Goal: Information Seeking & Learning: Learn about a topic

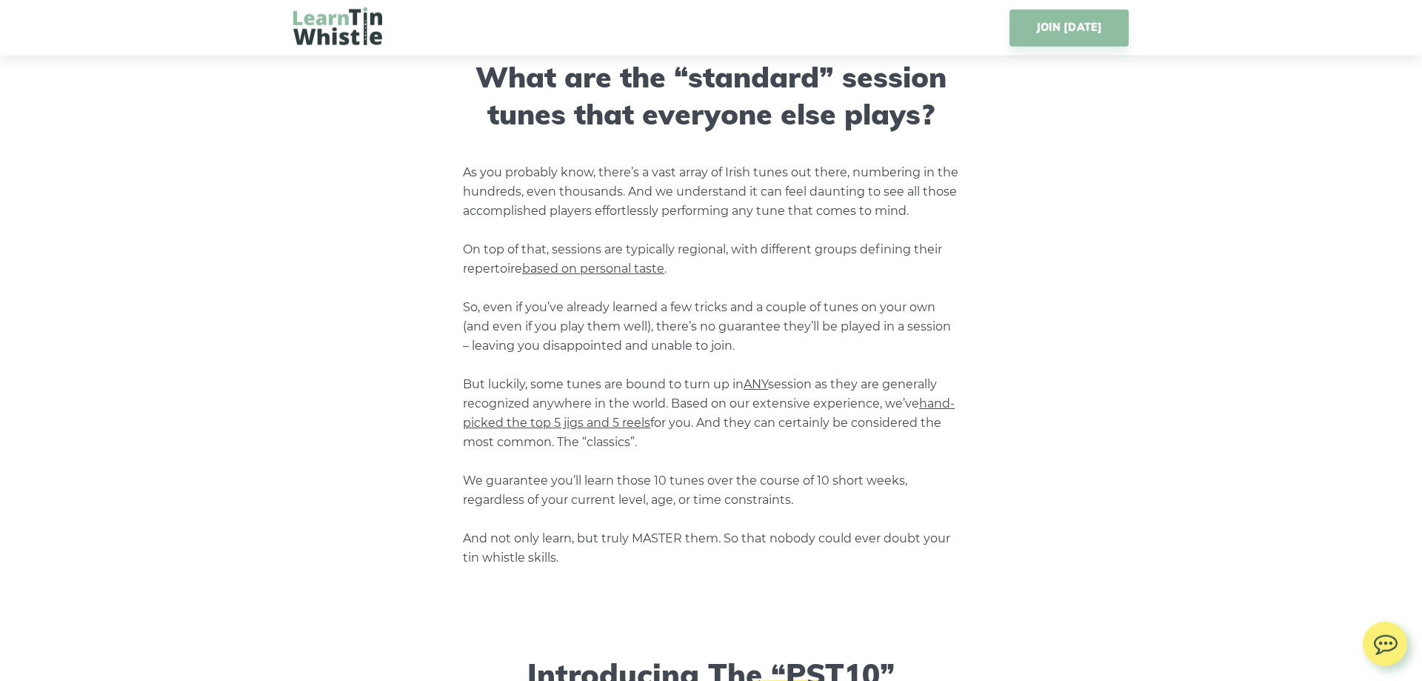
scroll to position [1209, 0]
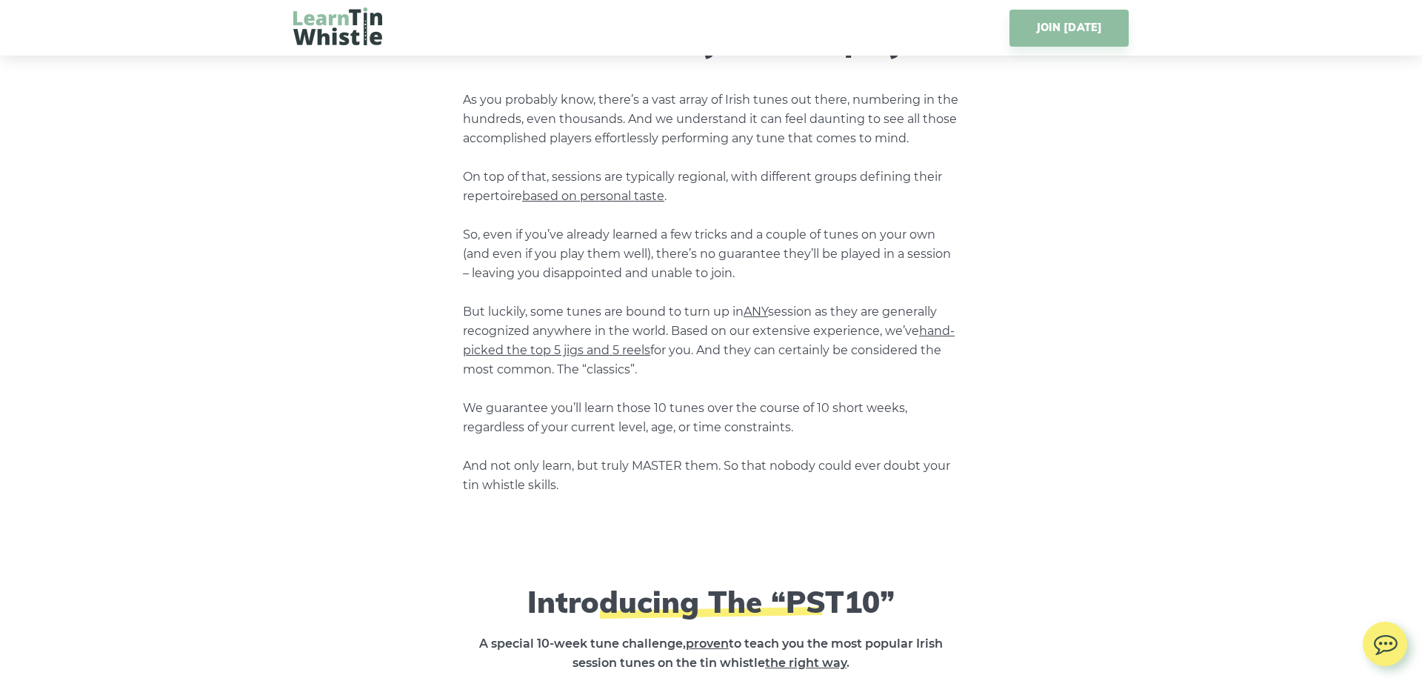
click at [577, 353] on span "hand-picked the top 5 jigs and 5 reels" at bounding box center [709, 340] width 492 height 33
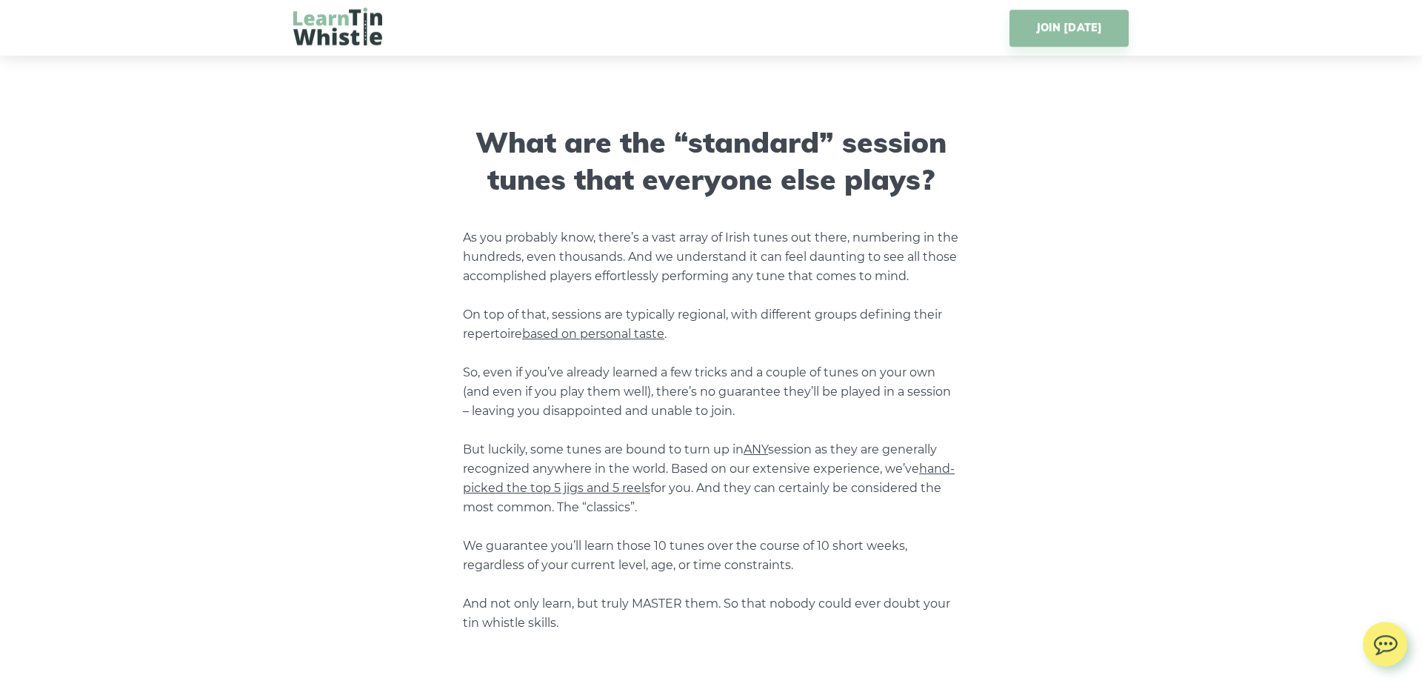
scroll to position [1108, 0]
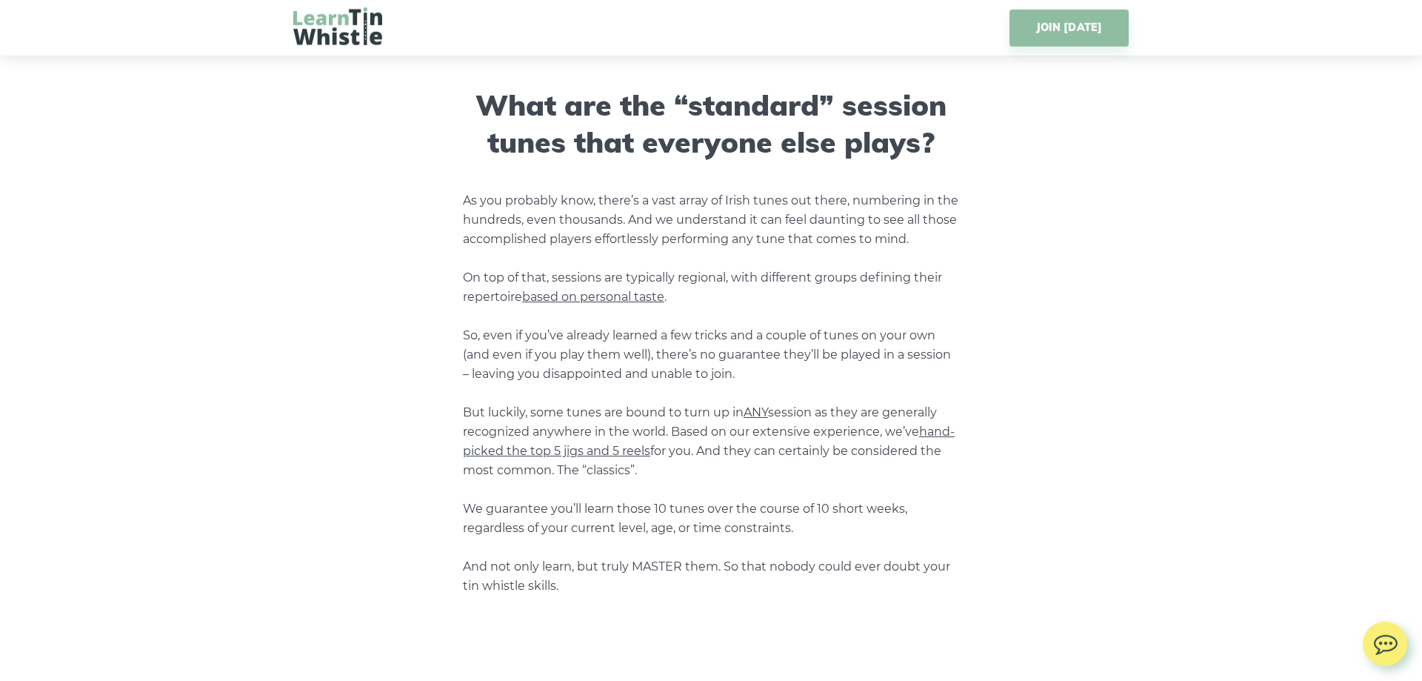
click at [619, 455] on span "hand-picked the top 5 jigs and 5 reels" at bounding box center [709, 440] width 492 height 33
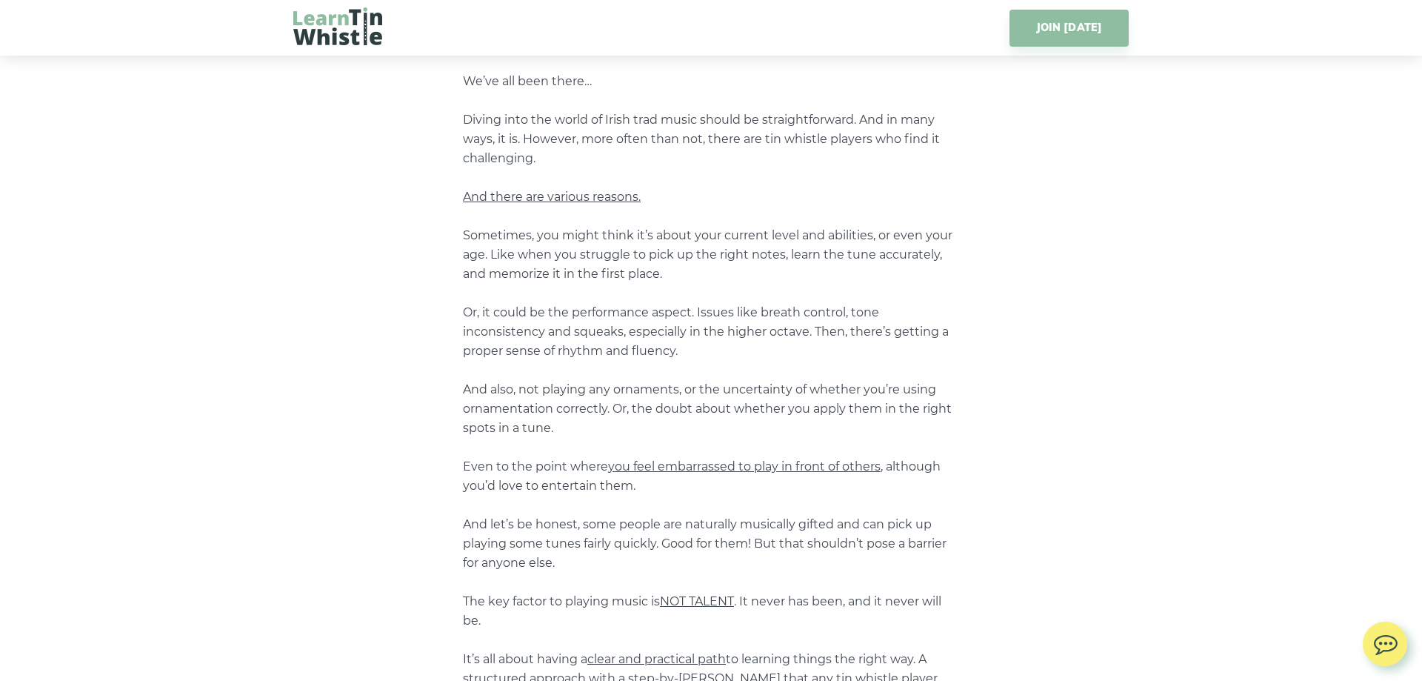
scroll to position [604, 0]
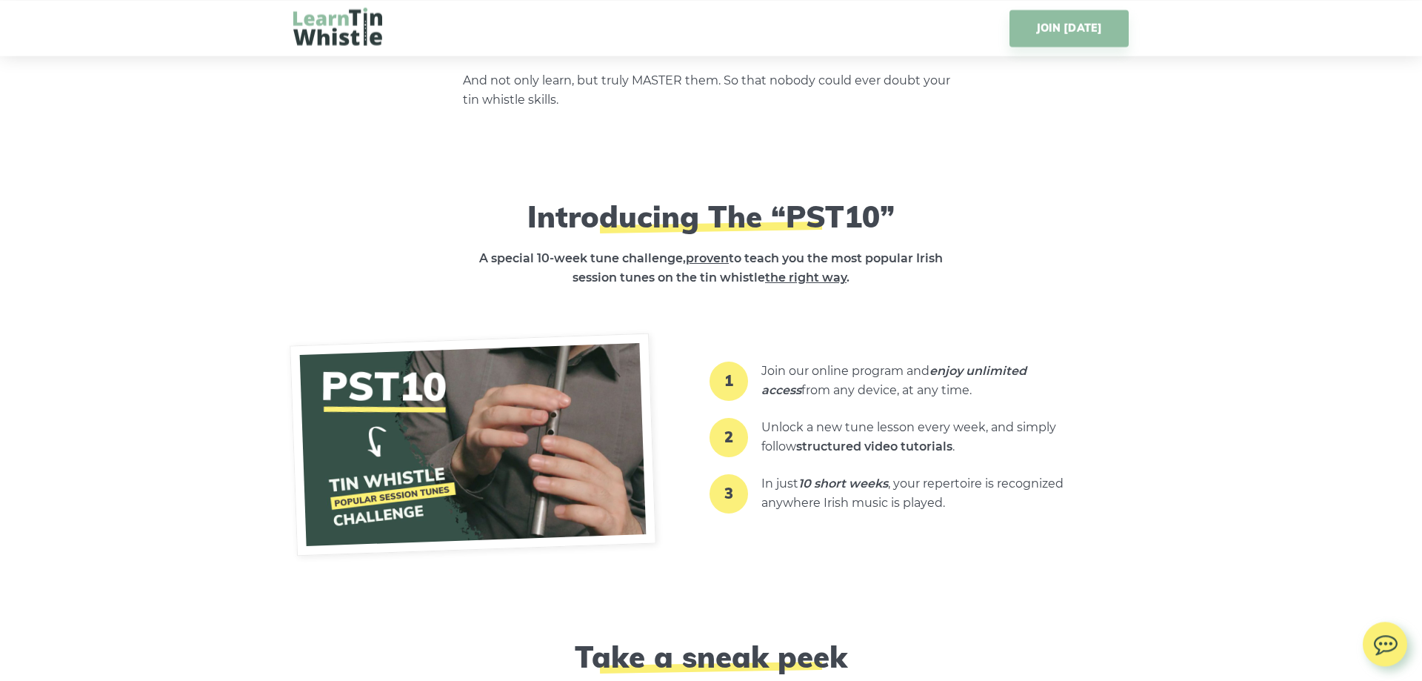
scroll to position [2289, 0]
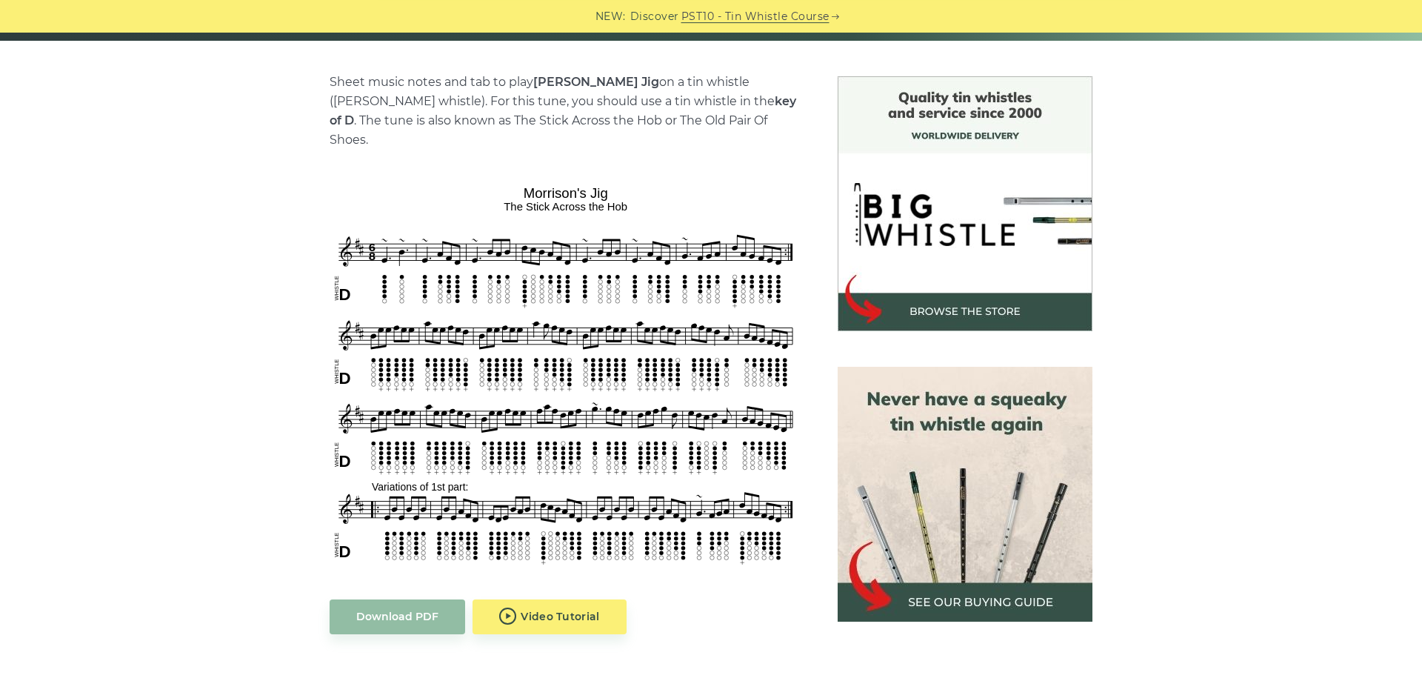
scroll to position [341, 0]
